Goal: Navigation & Orientation: Find specific page/section

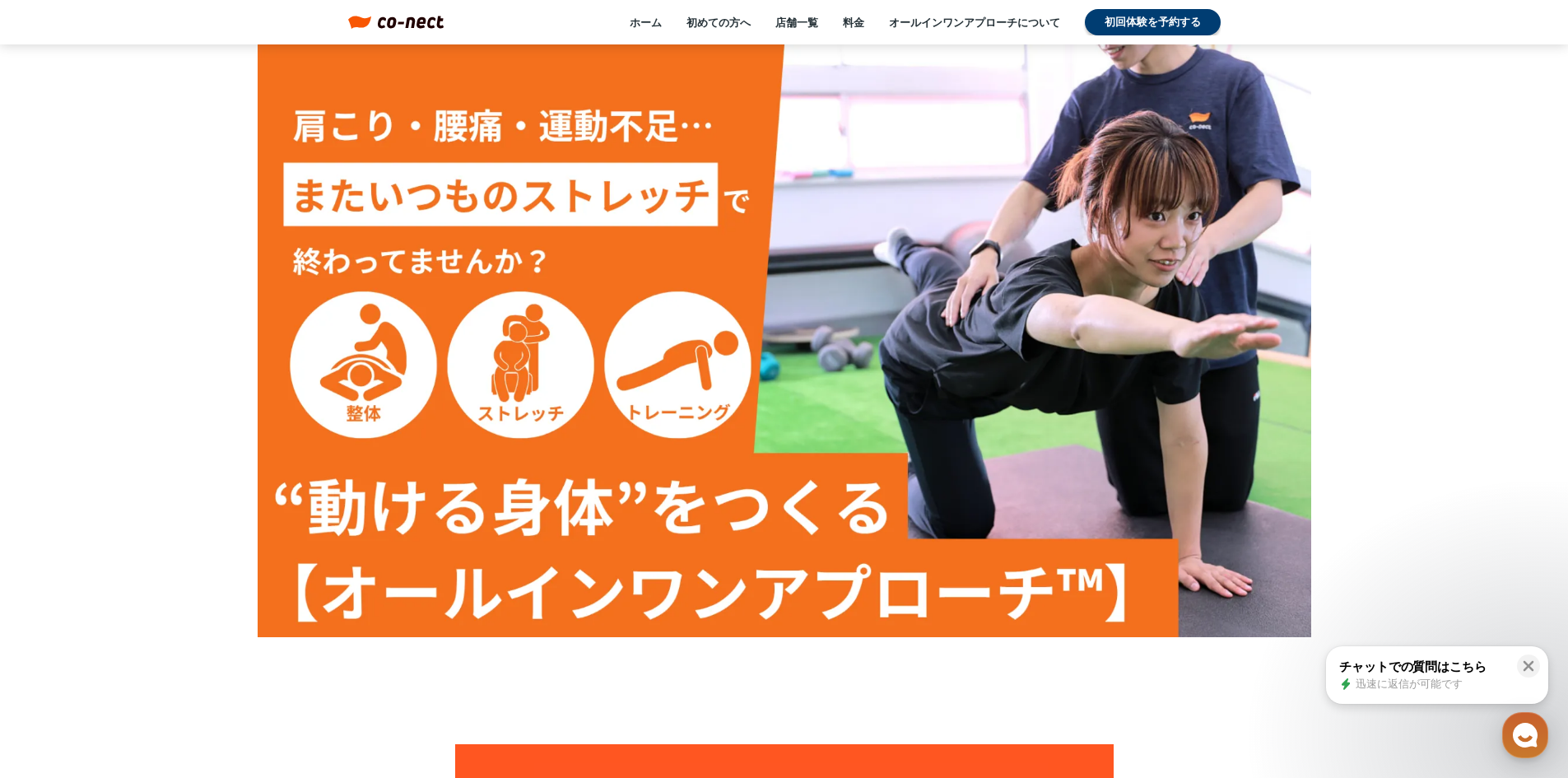
click at [877, 23] on div "ホーム 初めての方へ 店舗一覧 料金 オールインワンアプローチについて 初回体験を予約する" at bounding box center [832, 22] width 776 height 26
click at [861, 18] on link "料金" at bounding box center [853, 22] width 22 height 15
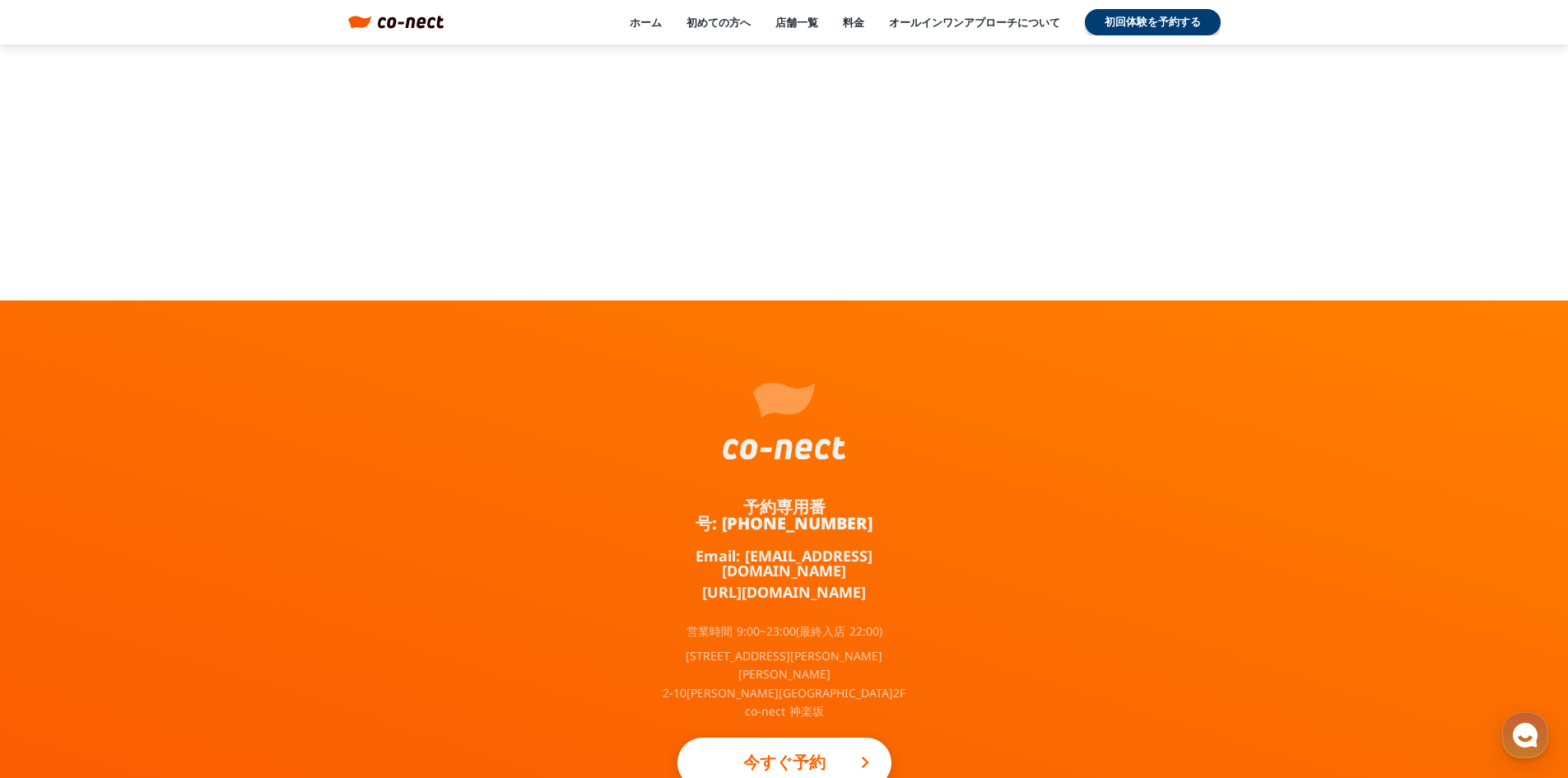
scroll to position [3328, 0]
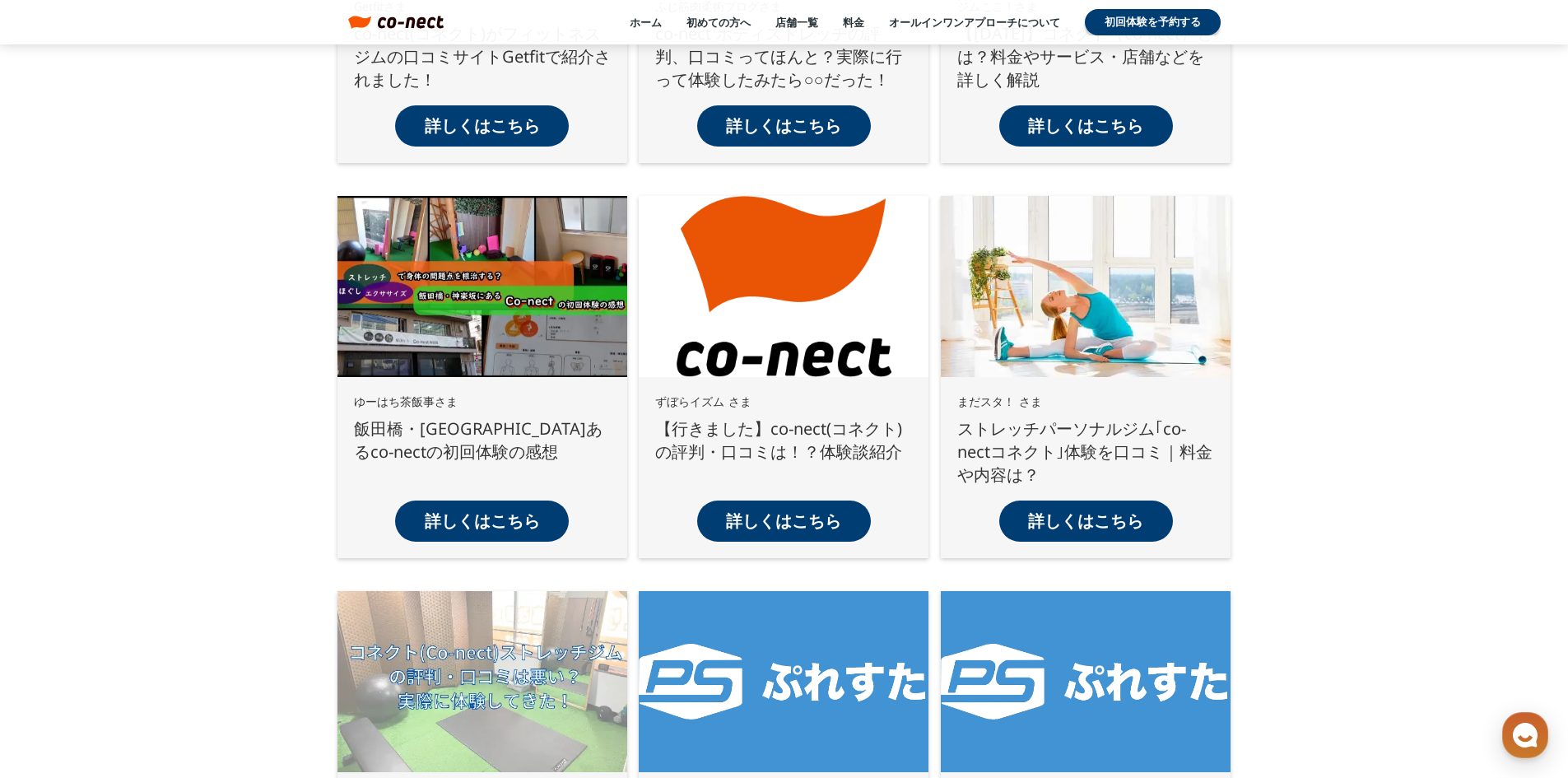
scroll to position [2140, 0]
